Goal: Task Accomplishment & Management: Manage account settings

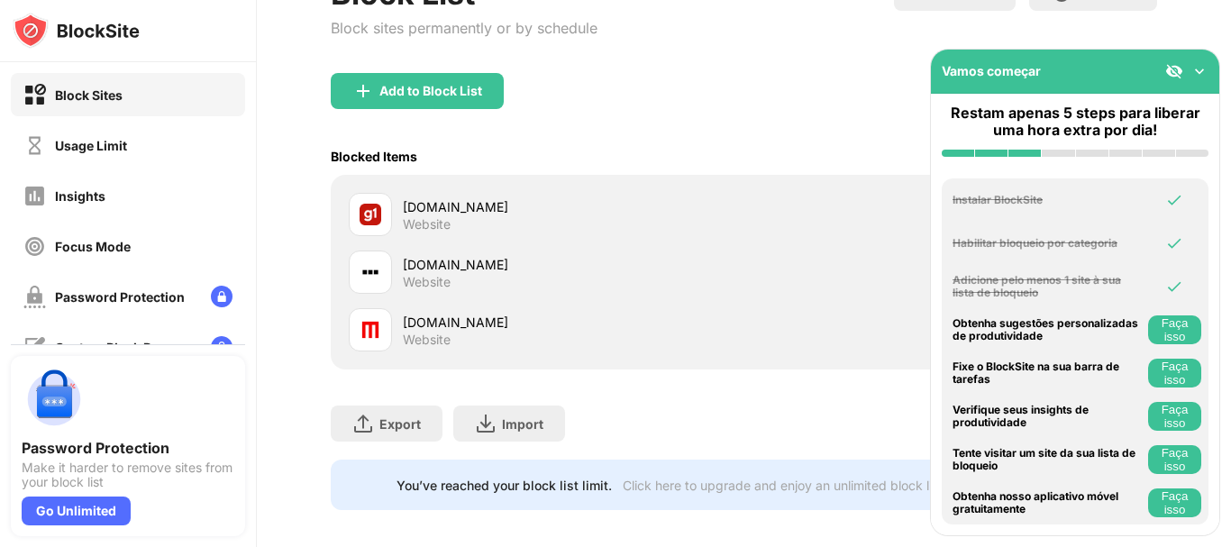
scroll to position [241, 0]
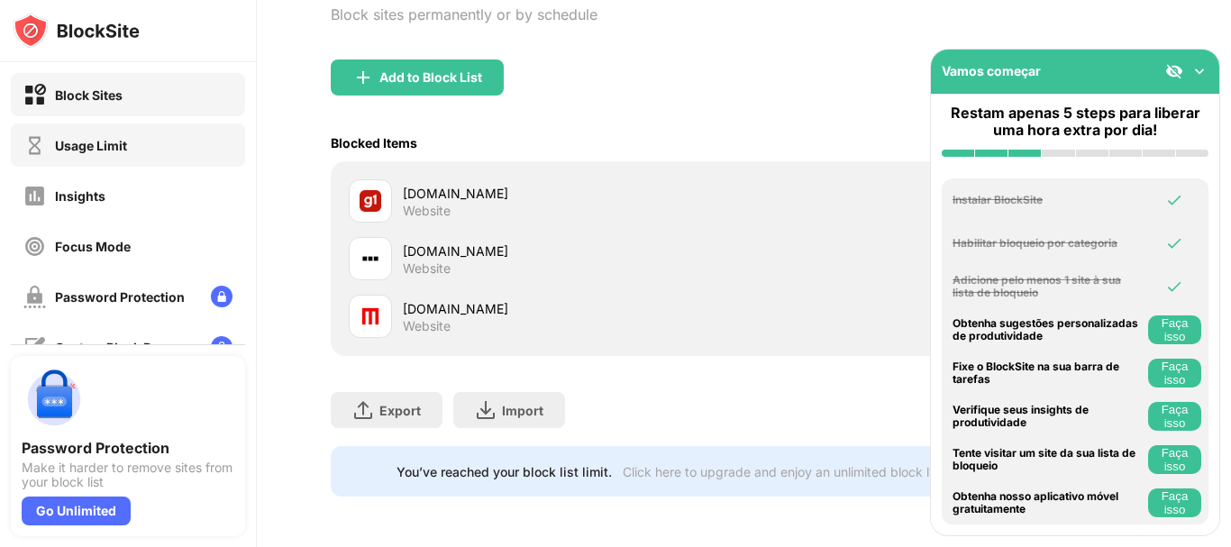
click at [87, 143] on div "Usage Limit" at bounding box center [91, 145] width 72 height 15
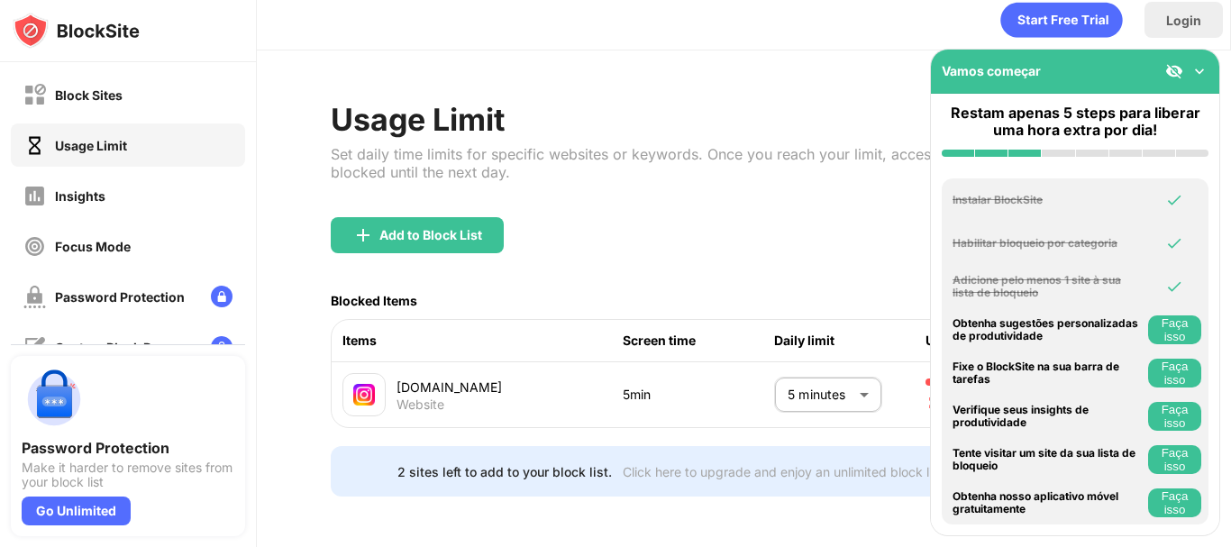
scroll to position [32, 0]
click at [1195, 71] on img at bounding box center [1200, 71] width 18 height 18
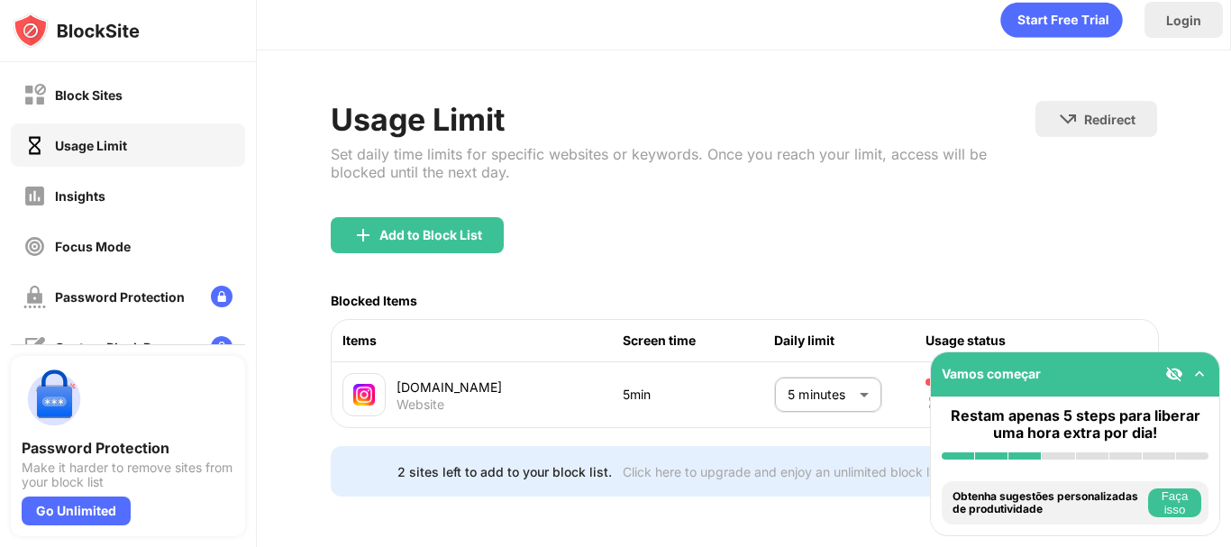
click at [434, 378] on div "instagram.com" at bounding box center [510, 387] width 226 height 19
click at [471, 378] on div "instagram.com" at bounding box center [510, 387] width 226 height 19
click at [533, 464] on div "2 sites left to add to your block list." at bounding box center [505, 471] width 215 height 15
click at [809, 365] on body "Block Sites Usage Limit Insights Focus Mode Password Protection Custom Block Pa…" at bounding box center [615, 273] width 1231 height 547
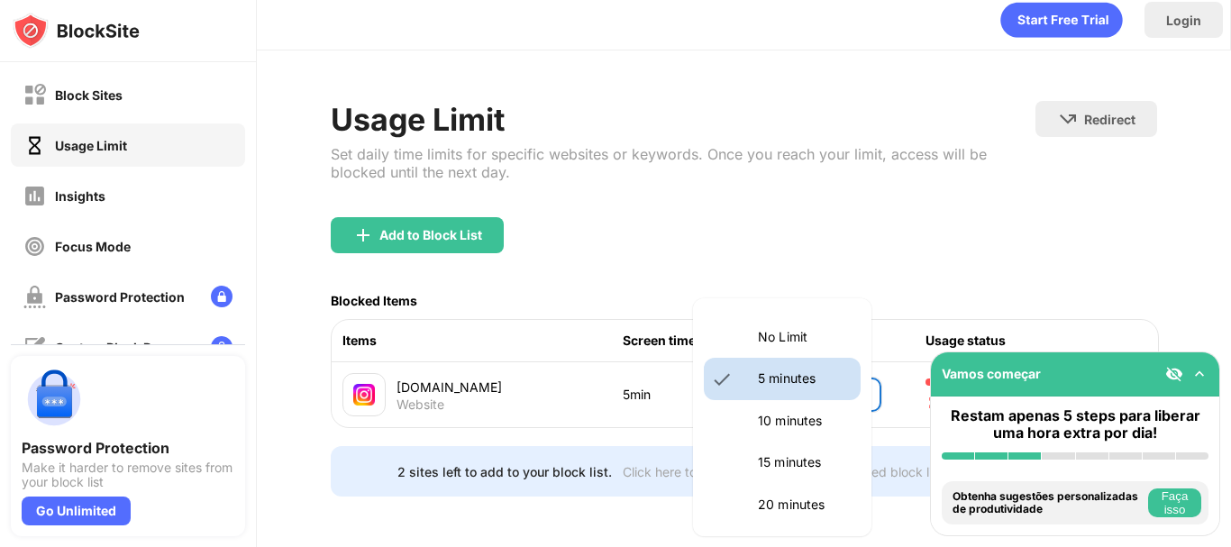
click at [795, 344] on p "No Limit" at bounding box center [804, 337] width 92 height 20
type input "********"
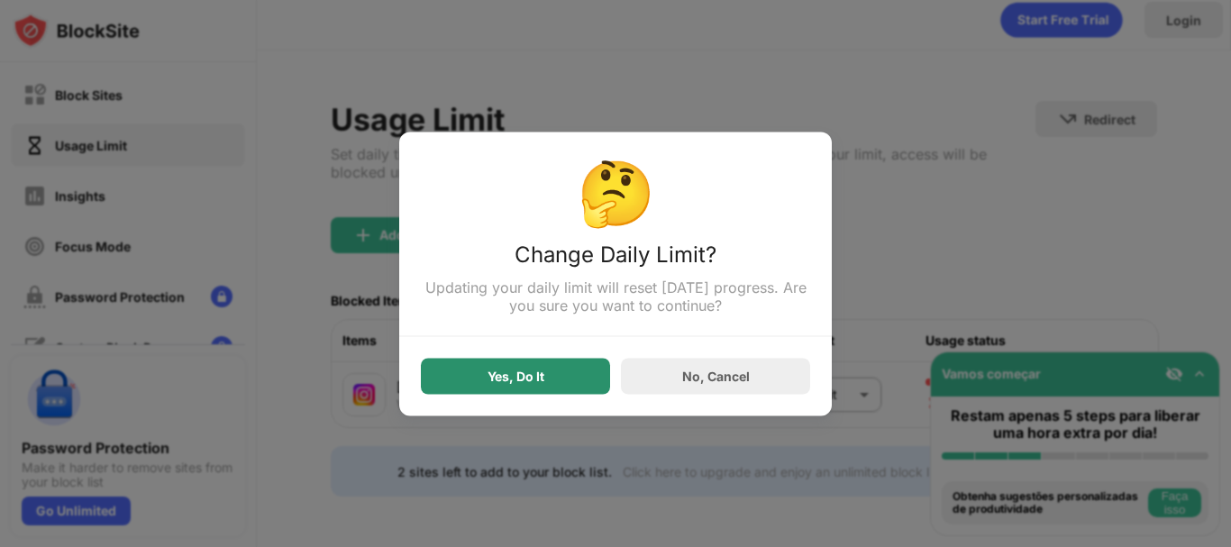
click at [549, 378] on div "Yes, Do It" at bounding box center [515, 376] width 189 height 36
